Goal: Browse casually

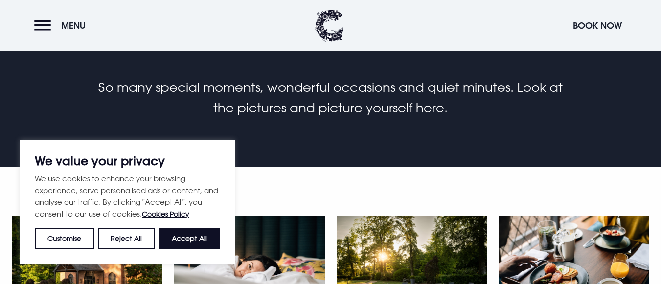
scroll to position [270, 0]
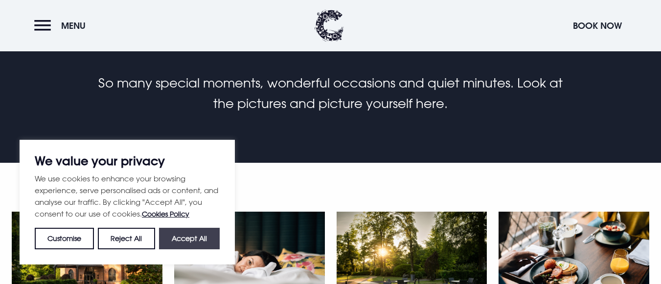
click at [208, 243] on button "Accept All" at bounding box center [189, 239] width 61 height 22
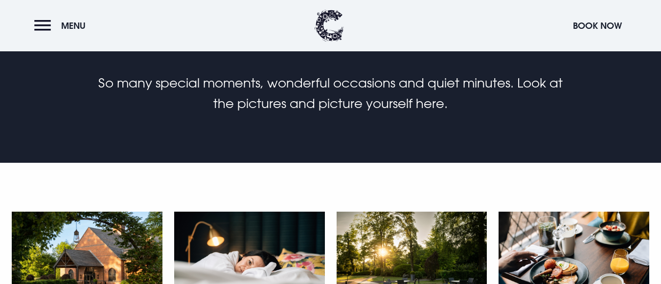
checkbox input "true"
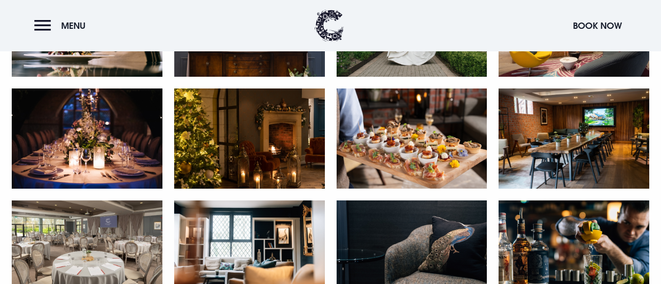
scroll to position [1601, 0]
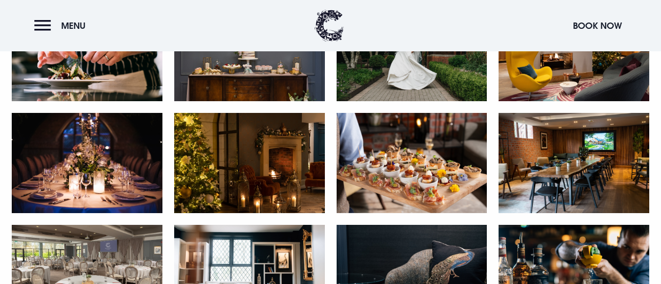
drag, startPoint x: 664, startPoint y: 48, endPoint x: 667, endPoint y: 183, distance: 135.1
click at [574, 162] on img at bounding box center [574, 163] width 151 height 100
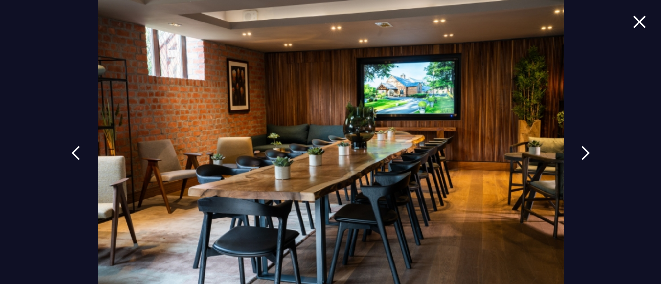
click at [636, 25] on img at bounding box center [640, 21] width 14 height 13
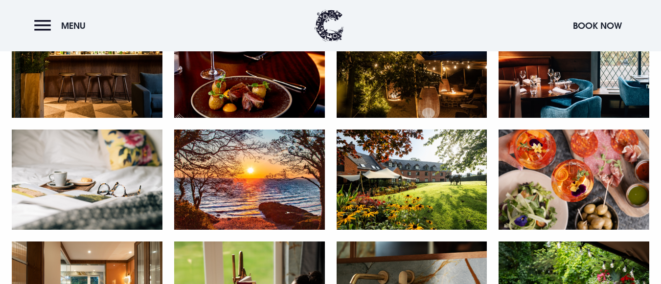
scroll to position [815, 0]
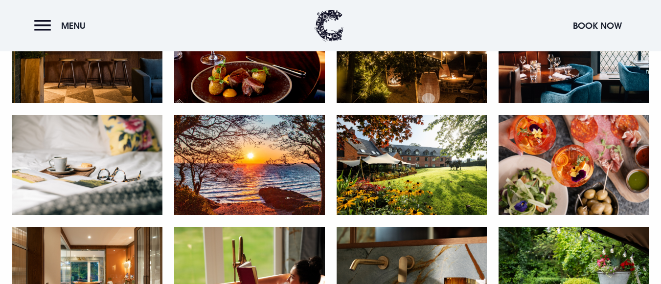
click at [410, 170] on img at bounding box center [412, 165] width 151 height 100
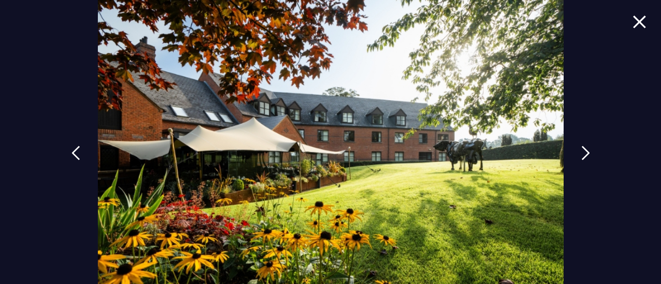
click at [638, 22] on img at bounding box center [640, 21] width 14 height 13
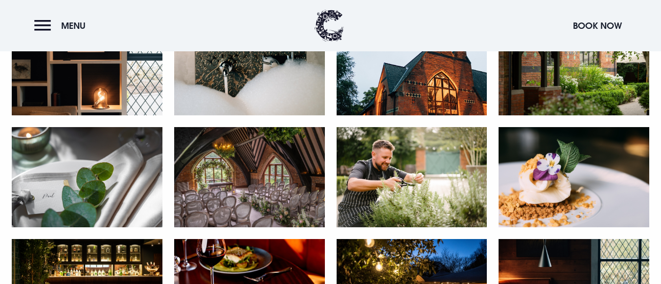
scroll to position [583, 0]
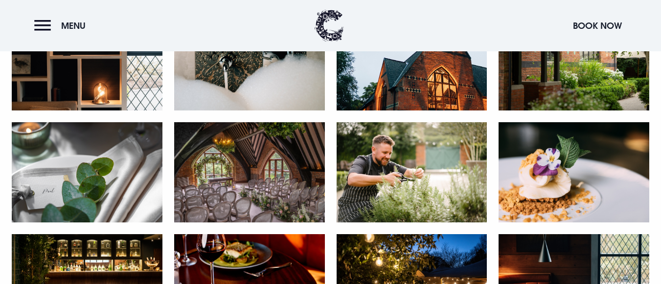
click at [188, 193] on img at bounding box center [249, 172] width 151 height 100
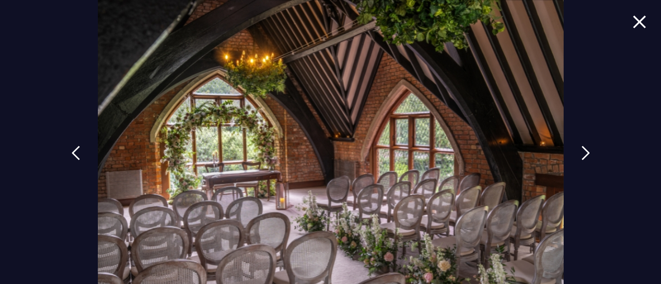
click at [633, 17] on img at bounding box center [640, 21] width 14 height 13
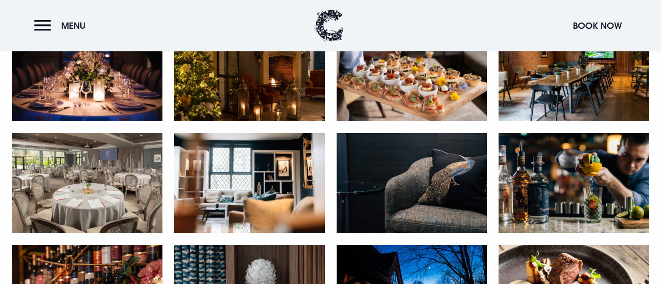
scroll to position [1703, 0]
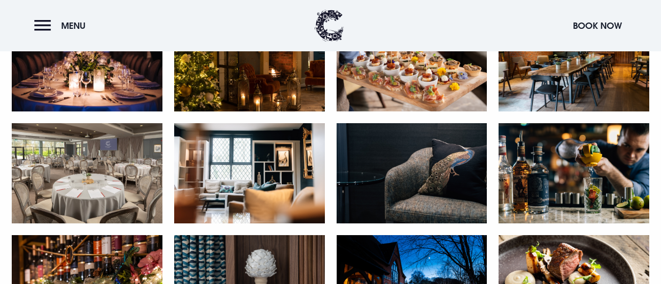
click at [130, 156] on img at bounding box center [87, 173] width 151 height 100
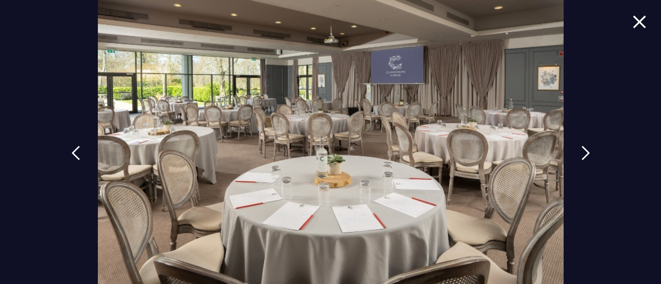
click at [633, 24] on img at bounding box center [640, 21] width 14 height 13
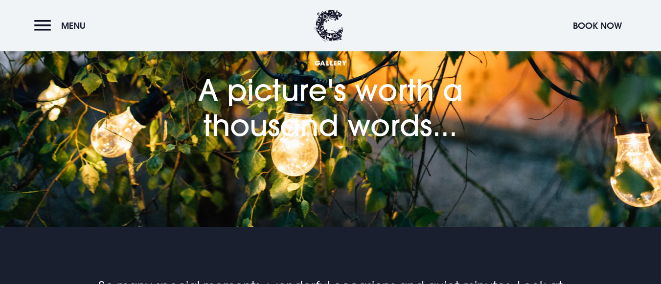
scroll to position [33, 0]
